Goal: Task Accomplishment & Management: Manage account settings

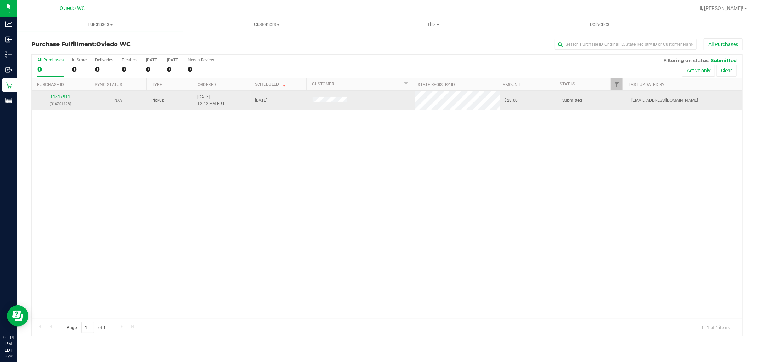
click at [63, 98] on link "11817911" at bounding box center [60, 96] width 20 height 5
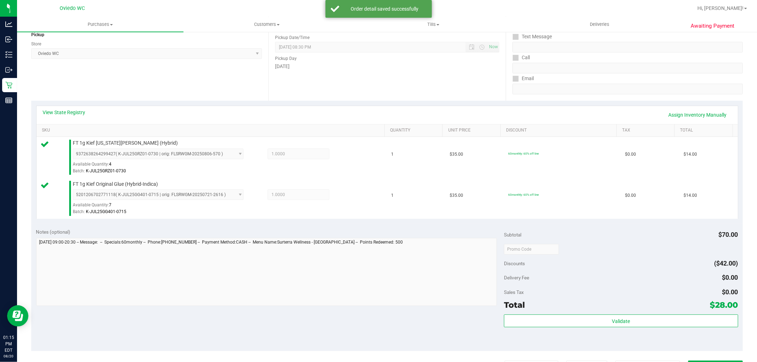
scroll to position [158, 0]
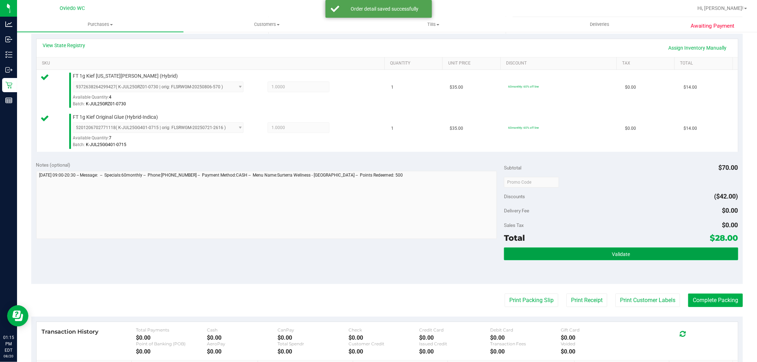
click at [572, 248] on button "Validate" at bounding box center [621, 254] width 234 height 13
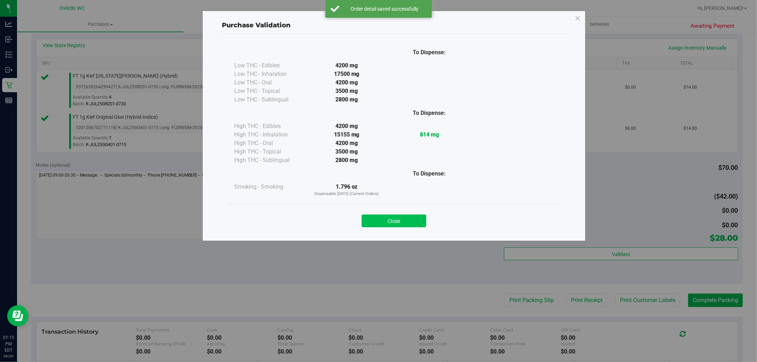
click at [391, 217] on button "Close" at bounding box center [394, 221] width 65 height 13
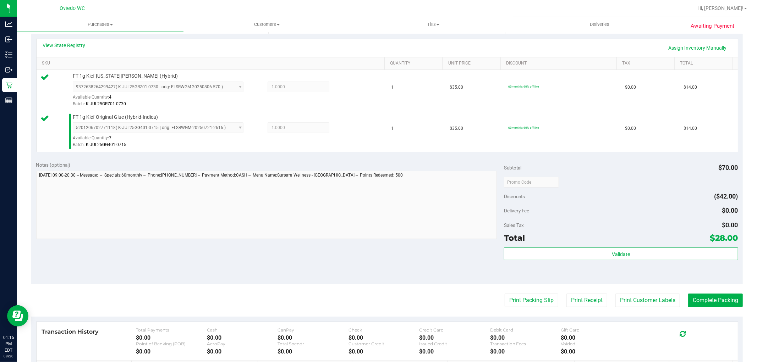
scroll to position [0, 0]
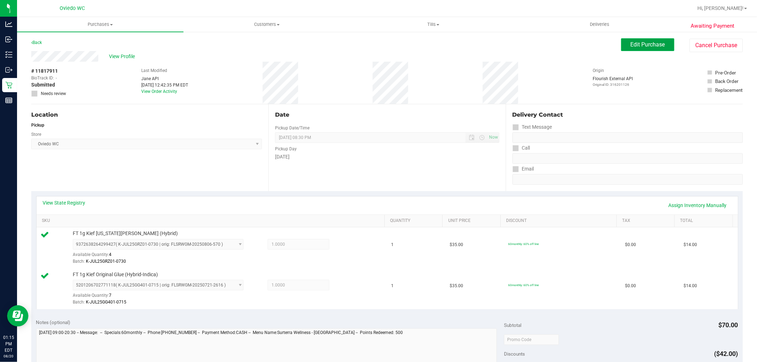
click at [646, 41] on span "Edit Purchase" at bounding box center [648, 44] width 34 height 7
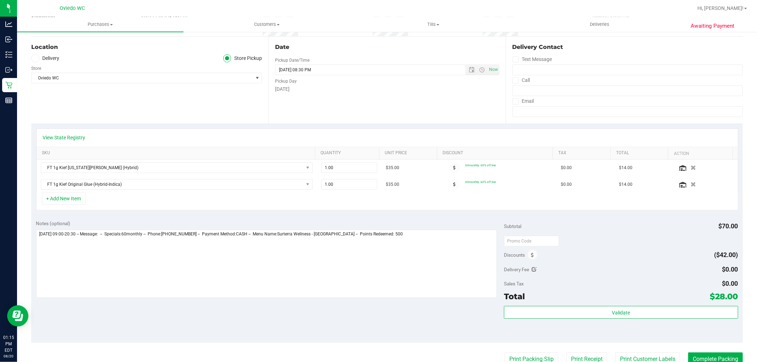
scroll to position [158, 0]
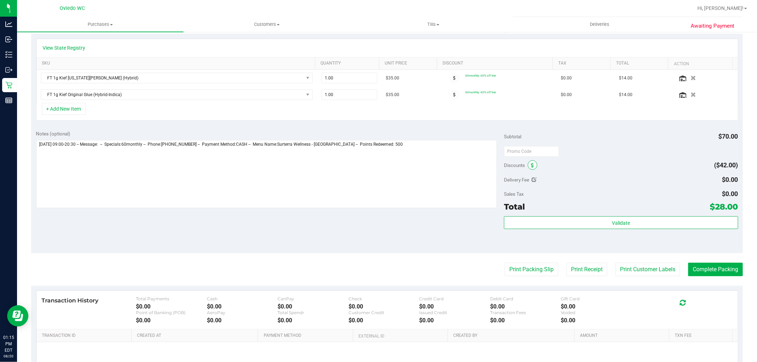
click at [531, 164] on icon at bounding box center [532, 165] width 3 height 5
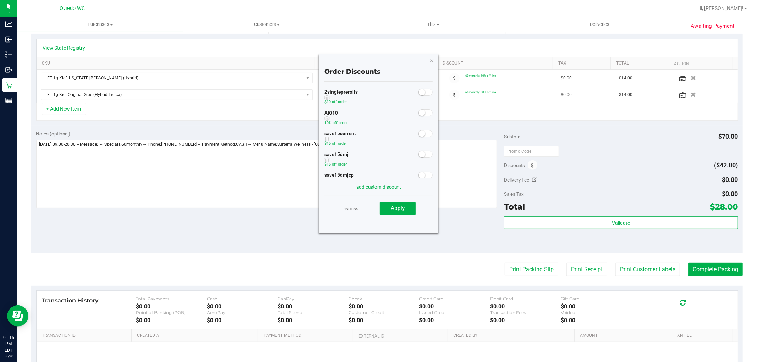
click at [419, 114] on small at bounding box center [422, 113] width 6 height 6
click at [408, 210] on button "Apply" at bounding box center [398, 208] width 36 height 13
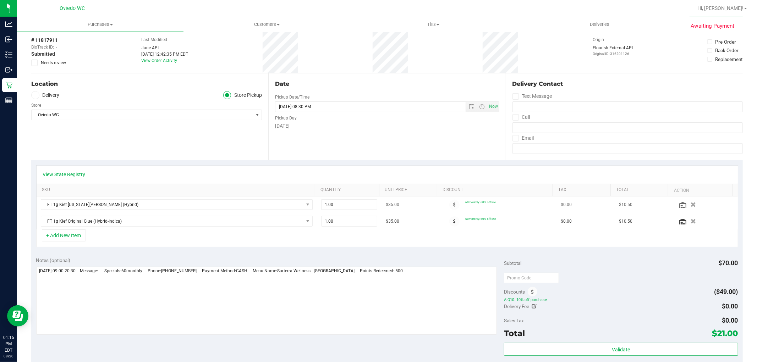
scroll to position [0, 0]
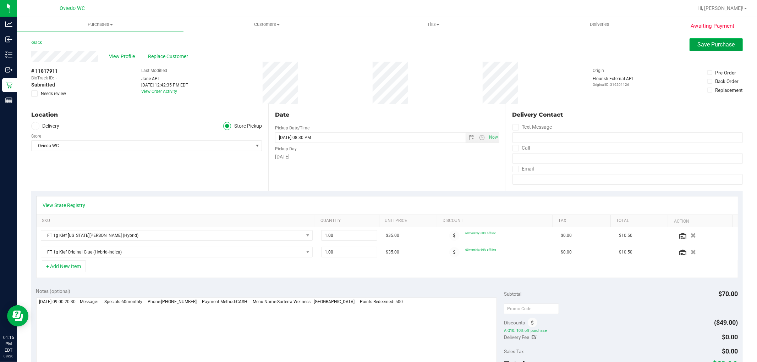
click at [700, 44] on span "Save Purchase" at bounding box center [716, 44] width 37 height 7
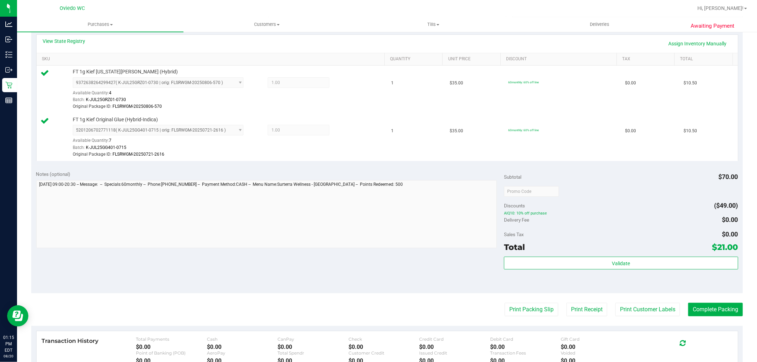
scroll to position [236, 0]
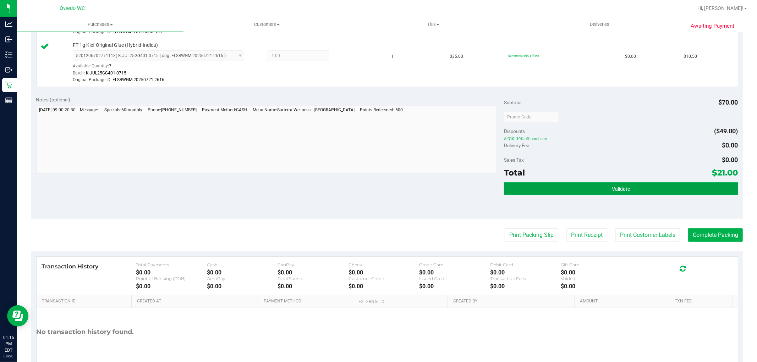
click at [589, 192] on button "Validate" at bounding box center [621, 188] width 234 height 13
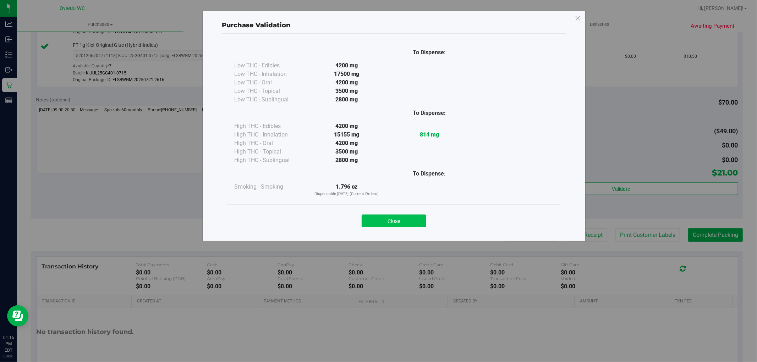
click at [398, 218] on button "Close" at bounding box center [394, 221] width 65 height 13
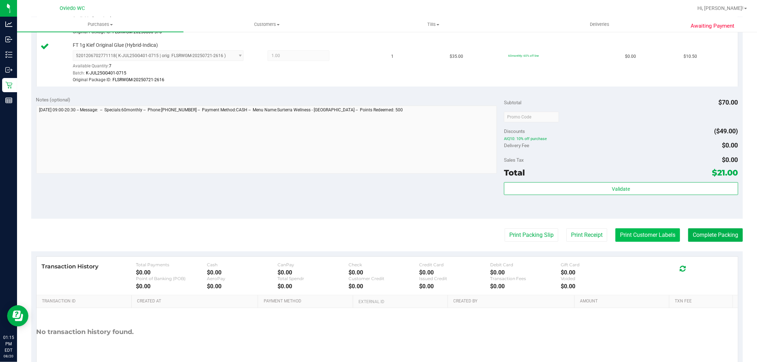
click at [636, 230] on button "Print Customer Labels" at bounding box center [647, 235] width 65 height 13
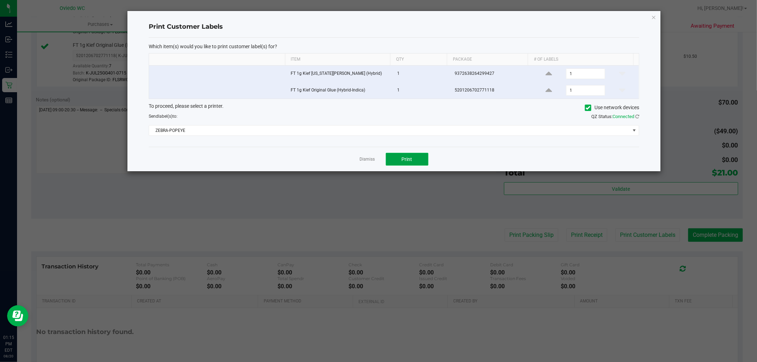
click at [400, 158] on button "Print" at bounding box center [407, 159] width 43 height 13
click at [362, 159] on link "Dismiss" at bounding box center [367, 160] width 15 height 6
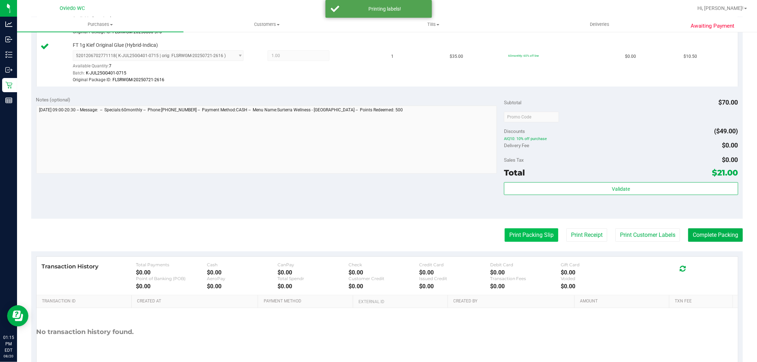
click at [527, 239] on button "Print Packing Slip" at bounding box center [532, 235] width 54 height 13
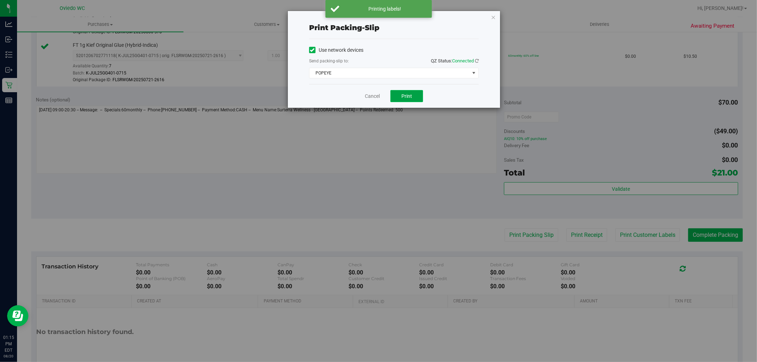
click at [398, 94] on button "Print" at bounding box center [406, 96] width 33 height 12
click at [370, 97] on link "Cancel" at bounding box center [372, 96] width 15 height 7
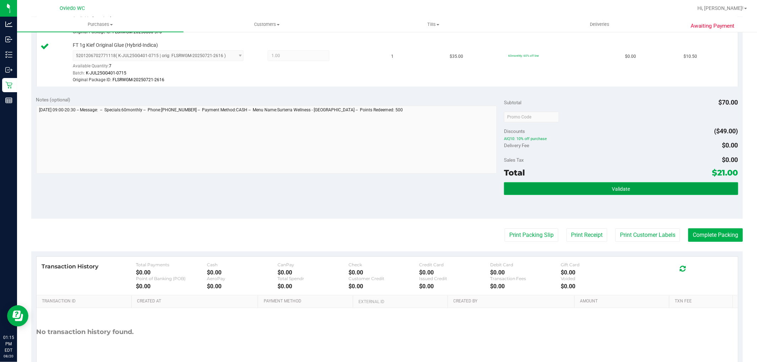
click at [582, 182] on button "Validate" at bounding box center [621, 188] width 234 height 13
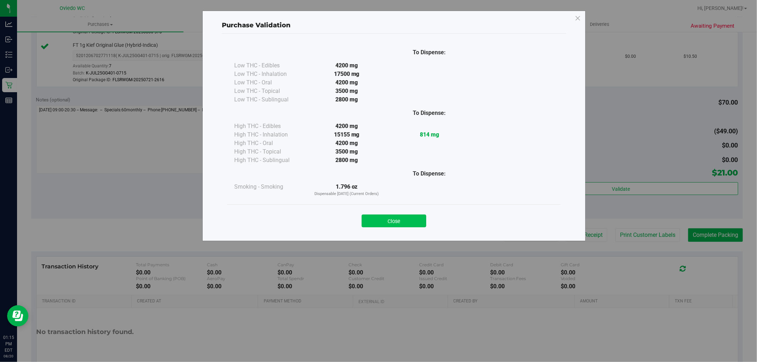
click at [392, 221] on button "Close" at bounding box center [394, 221] width 65 height 13
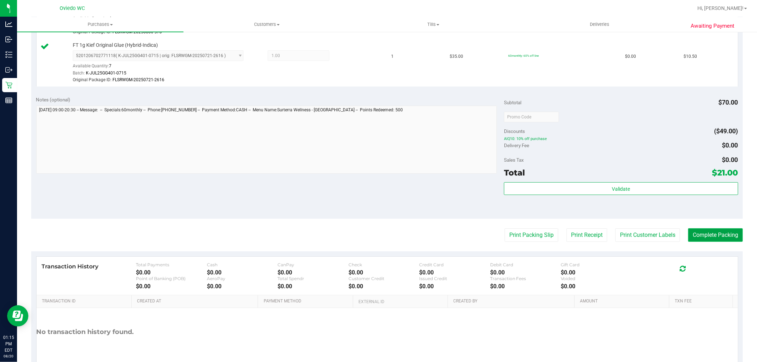
click at [695, 231] on button "Complete Packing" at bounding box center [715, 235] width 55 height 13
